Goal: Transaction & Acquisition: Obtain resource

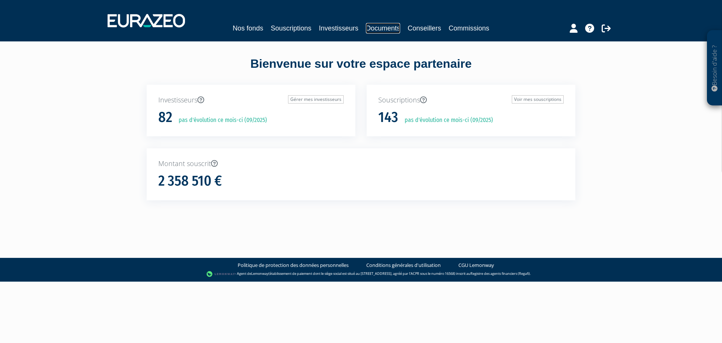
click at [384, 25] on link "Documents" at bounding box center [383, 28] width 34 height 11
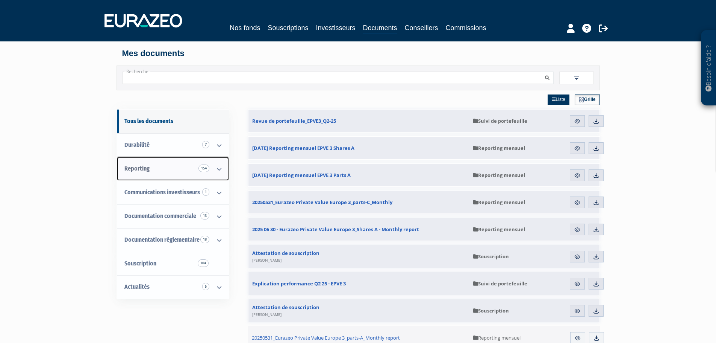
click at [135, 169] on span "Reporting 154" at bounding box center [136, 168] width 25 height 7
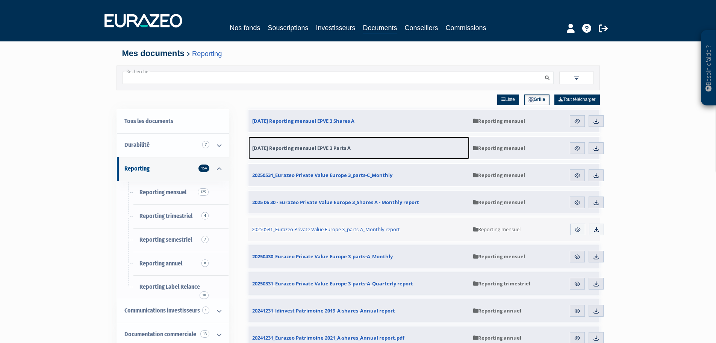
click at [315, 147] on span "30.06.2025 Reporting mensuel EPVE 3 Parts A" at bounding box center [301, 147] width 99 height 7
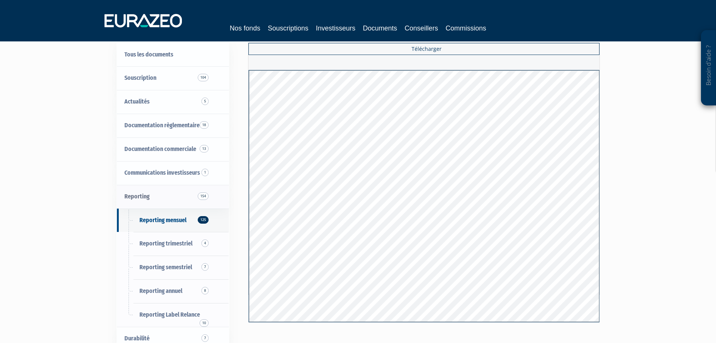
scroll to position [38, 0]
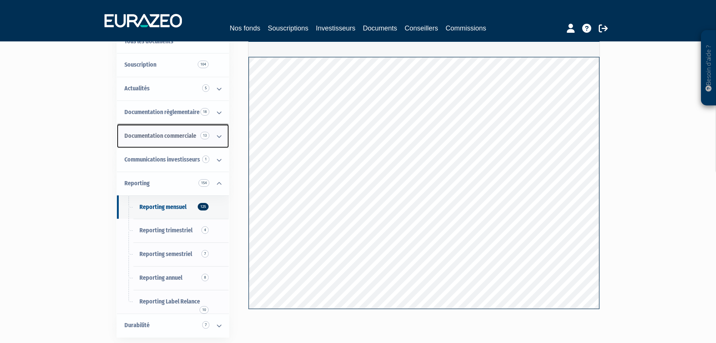
click at [175, 134] on span "Documentation commerciale 13" at bounding box center [160, 135] width 72 height 7
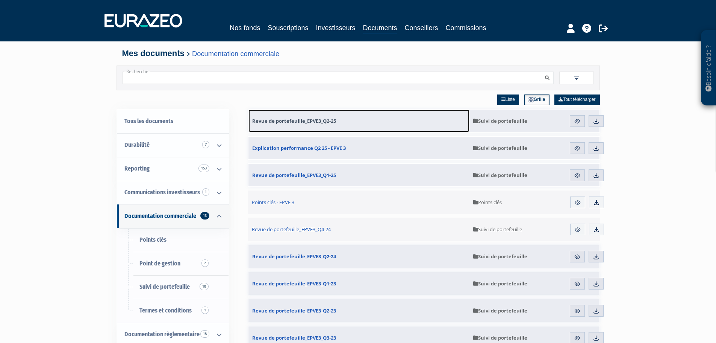
click at [292, 119] on span "Revue de portefeuille_EPVE3_Q2-25" at bounding box center [294, 120] width 84 height 7
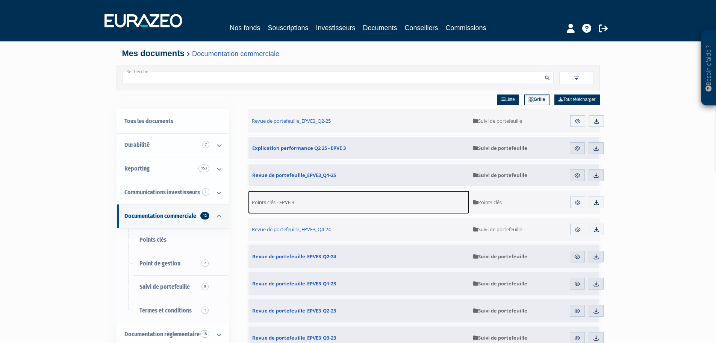
click at [280, 201] on span "Points clés - EPVE 3" at bounding box center [273, 202] width 42 height 7
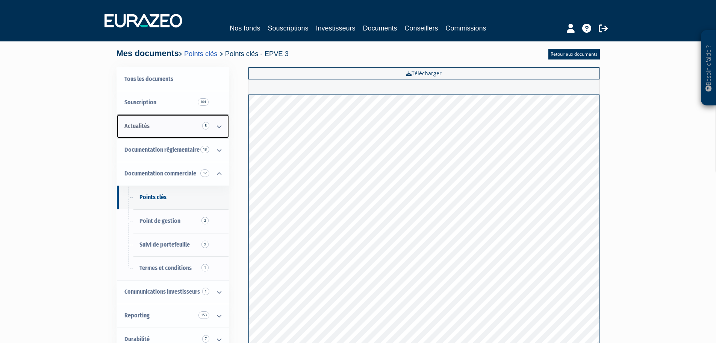
click at [150, 124] on link "Actualités 5" at bounding box center [173, 126] width 112 height 24
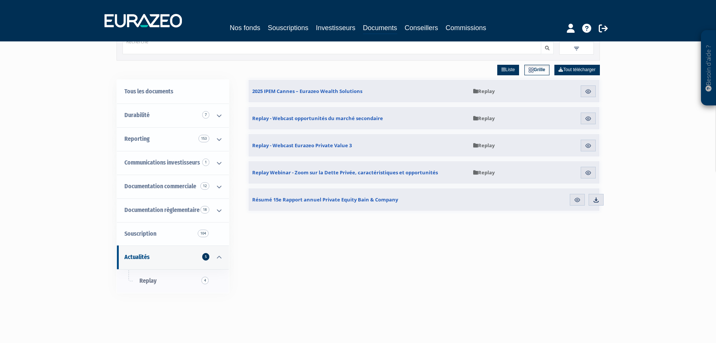
scroll to position [75, 0]
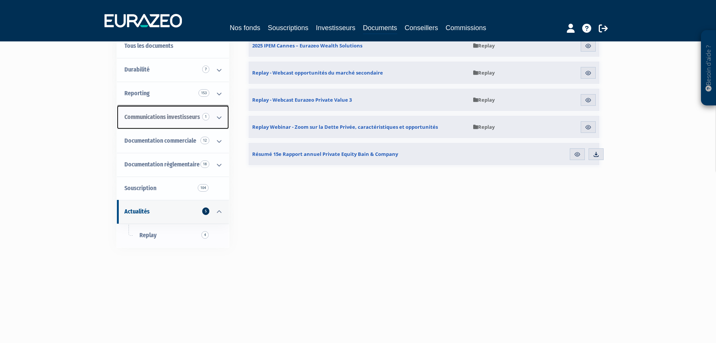
click at [220, 116] on icon at bounding box center [219, 117] width 20 height 23
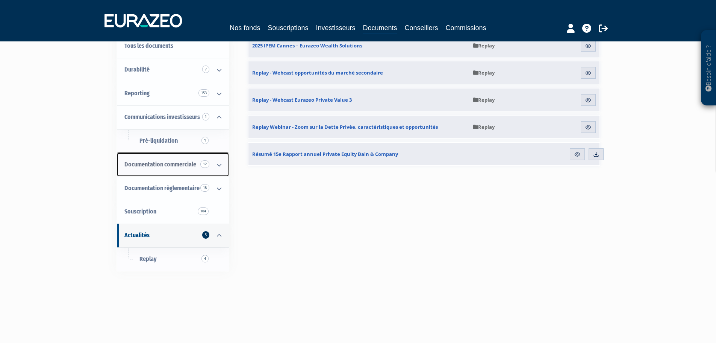
click at [177, 163] on span "Documentation commerciale 12" at bounding box center [160, 164] width 72 height 7
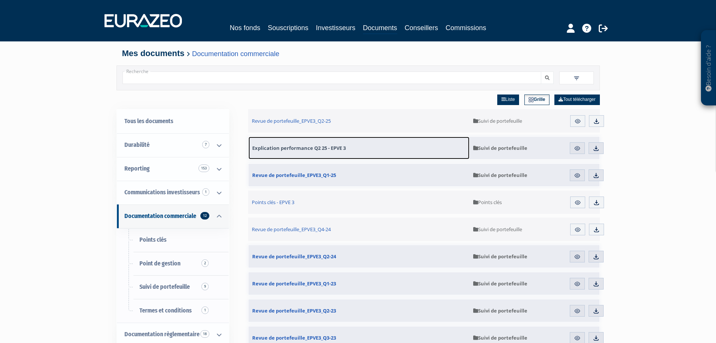
click at [303, 145] on span "Explication performance Q2 25 - EPVE 3" at bounding box center [299, 147] width 94 height 7
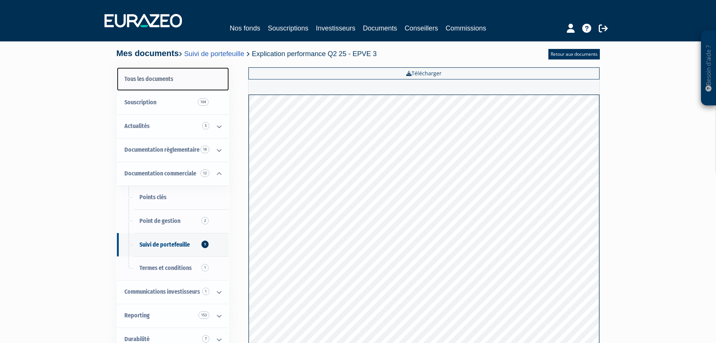
click at [151, 75] on link "Tous les documents" at bounding box center [173, 79] width 112 height 24
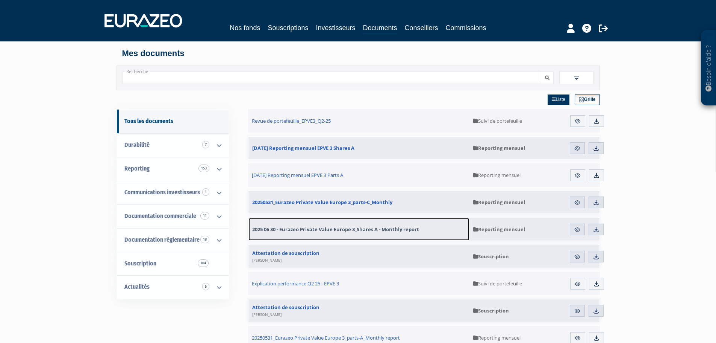
click at [383, 228] on span "2025 06 30 - Eurazeo Private Value Europe 3_Shares A - Monthly report" at bounding box center [335, 229] width 167 height 7
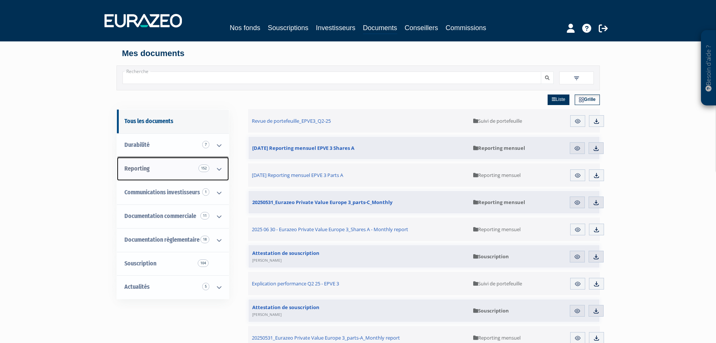
click at [193, 169] on link "Reporting 152" at bounding box center [173, 169] width 112 height 24
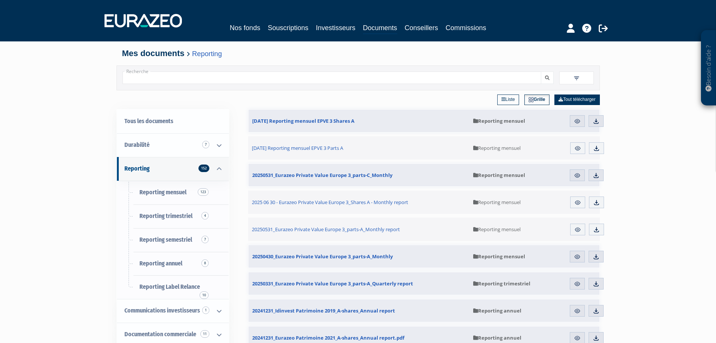
click at [504, 98] on link "Liste" at bounding box center [508, 99] width 22 height 11
click at [530, 101] on img at bounding box center [532, 99] width 5 height 5
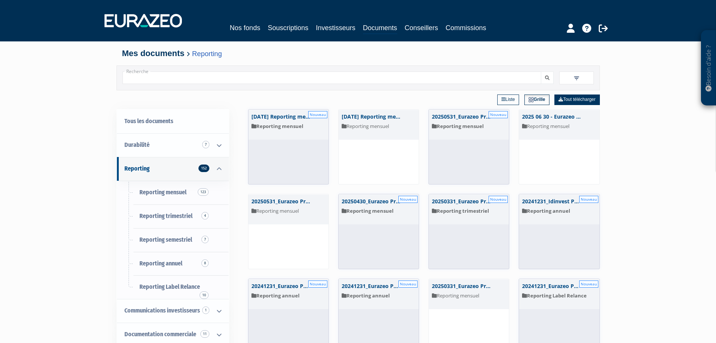
click at [506, 100] on link "Liste" at bounding box center [508, 99] width 22 height 11
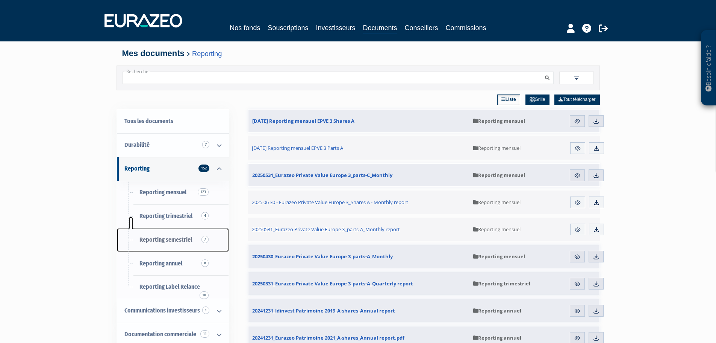
click at [175, 237] on span "Reporting semestriel 7" at bounding box center [166, 239] width 53 height 7
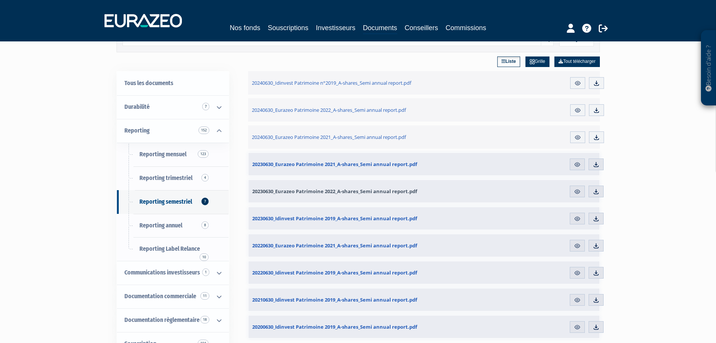
scroll to position [38, 0]
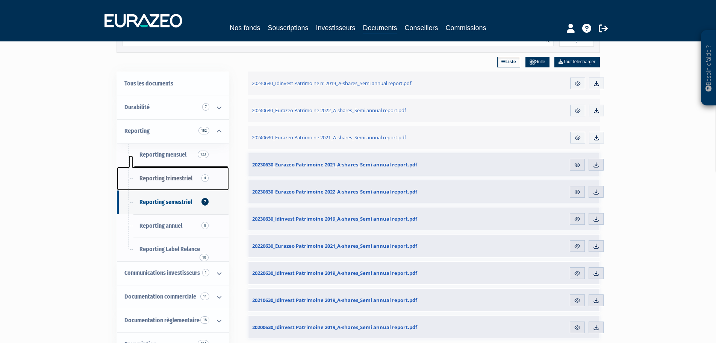
click at [168, 177] on span "Reporting trimestriel 4" at bounding box center [166, 177] width 53 height 7
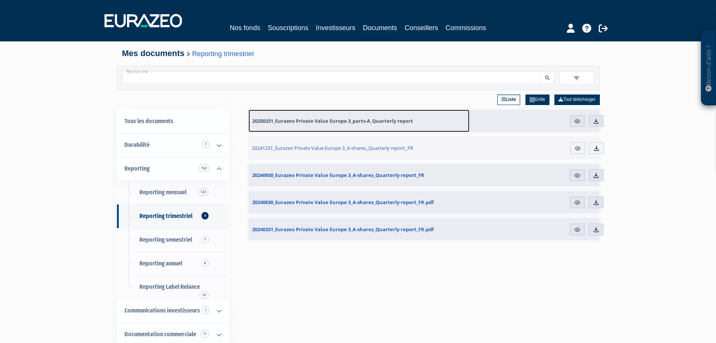
click at [327, 121] on span "20250331_Eurazeo Private Value Europe 3_parts-A_Quarterly report" at bounding box center [332, 120] width 161 height 7
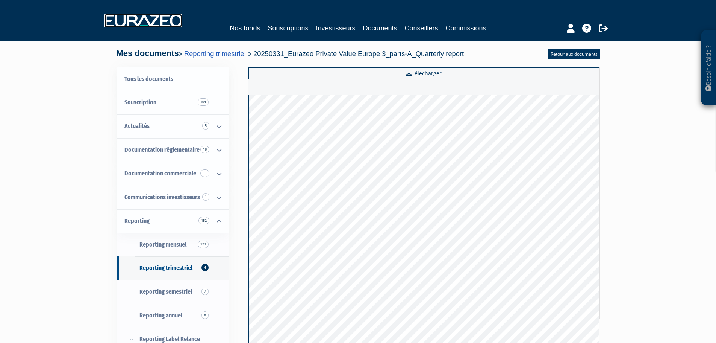
click at [149, 22] on img at bounding box center [143, 21] width 77 height 14
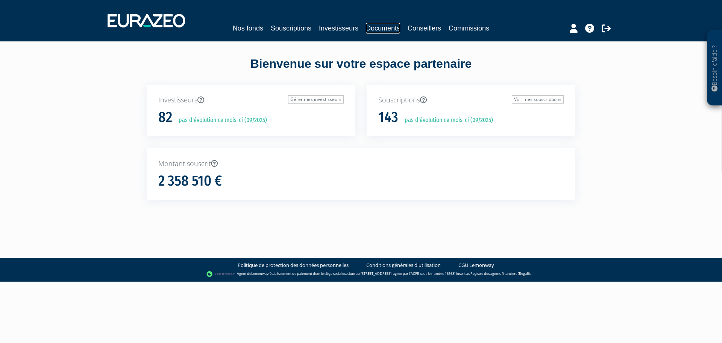
click at [380, 27] on link "Documents" at bounding box center [383, 28] width 34 height 11
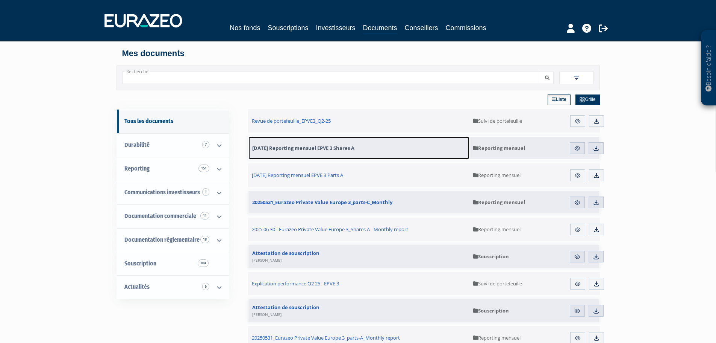
click at [281, 148] on span "30.06.2025 Reporting mensuel EPVE 3 Shares A" at bounding box center [303, 147] width 102 height 7
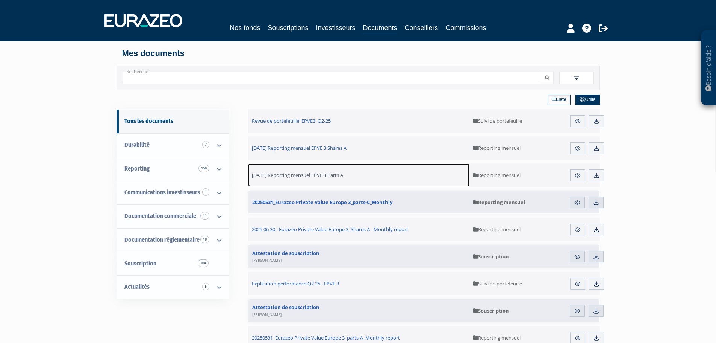
click at [292, 171] on span "[DATE] Reporting mensuel EPVE 3 Parts A" at bounding box center [297, 174] width 91 height 7
